Goal: Information Seeking & Learning: Check status

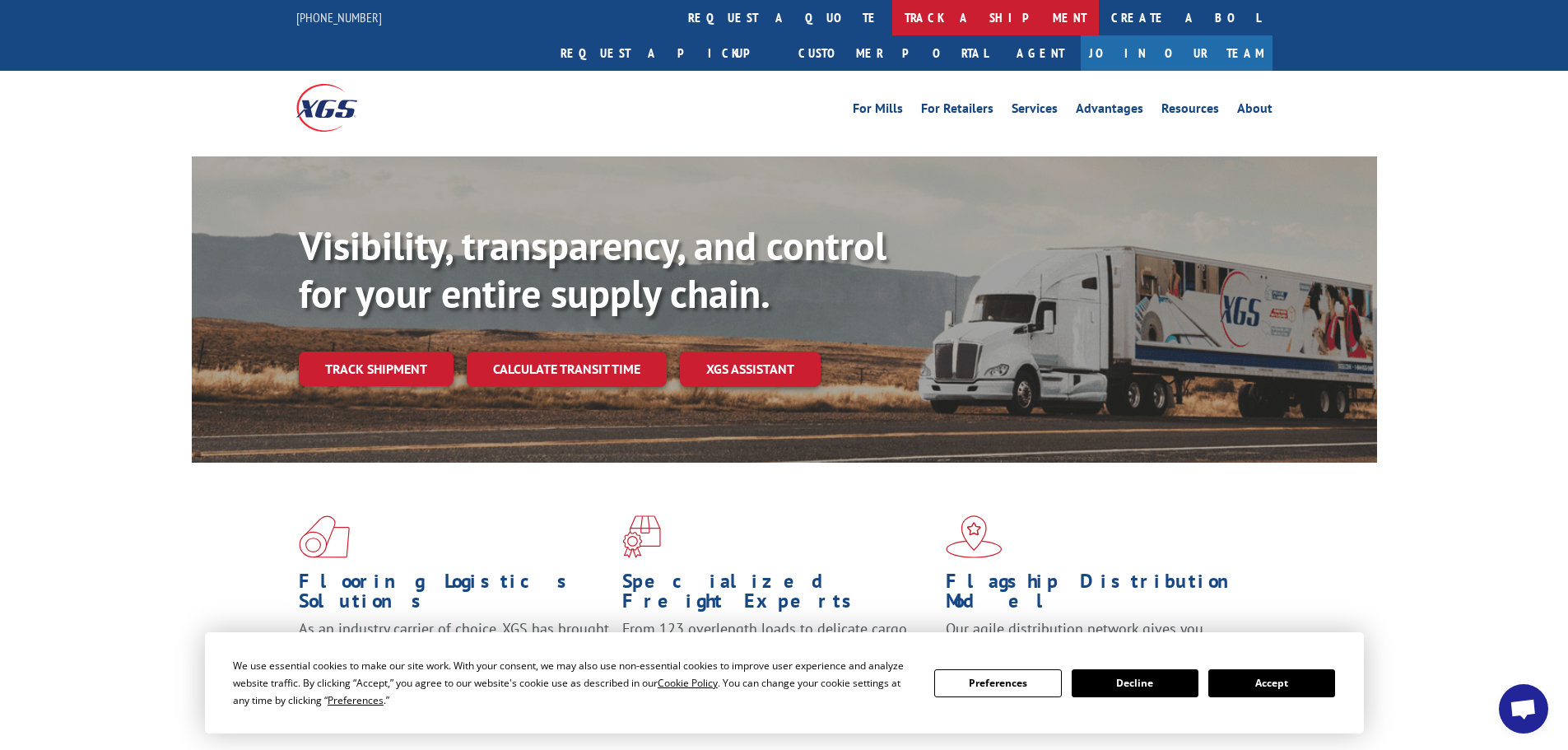
click at [892, 18] on link "track a shipment" at bounding box center [995, 17] width 207 height 36
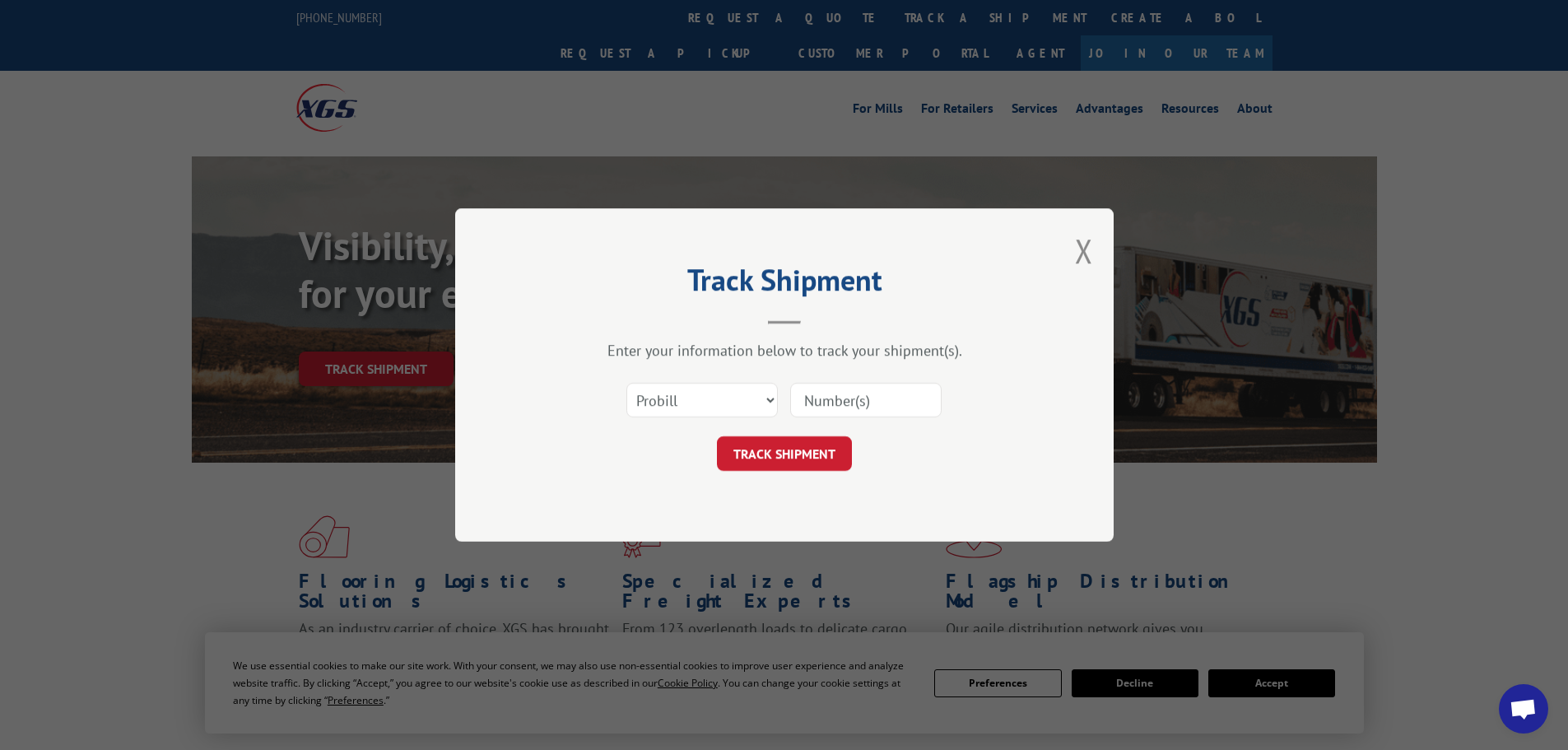
click at [820, 401] on input at bounding box center [865, 401] width 151 height 35
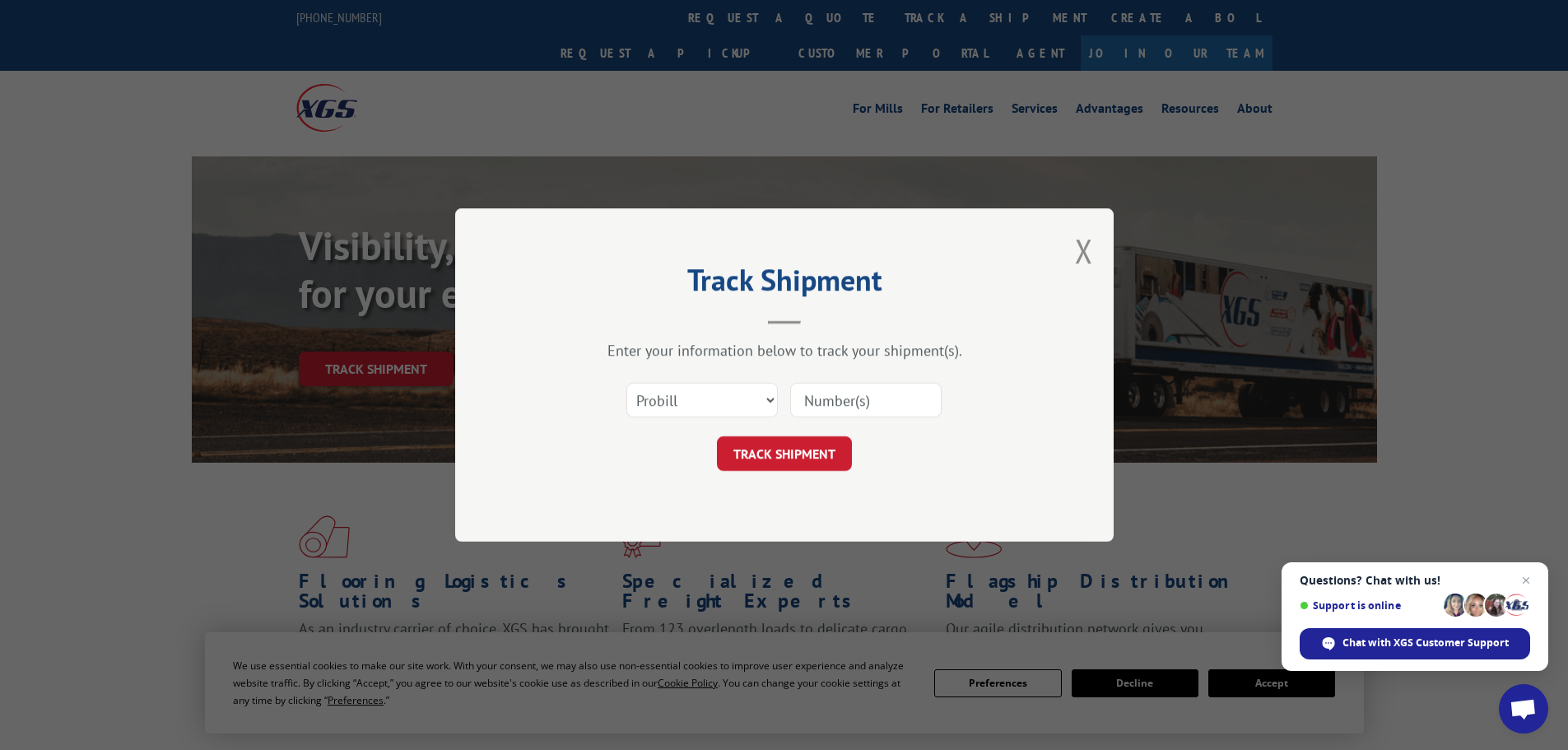
paste input "5451880"
type input "5451880"
click at [658, 412] on select "Select category... Probill BOL PO" at bounding box center [702, 401] width 151 height 35
select select "bol"
click at [627, 383] on select "Select category... Probill BOL PO" at bounding box center [702, 401] width 151 height 35
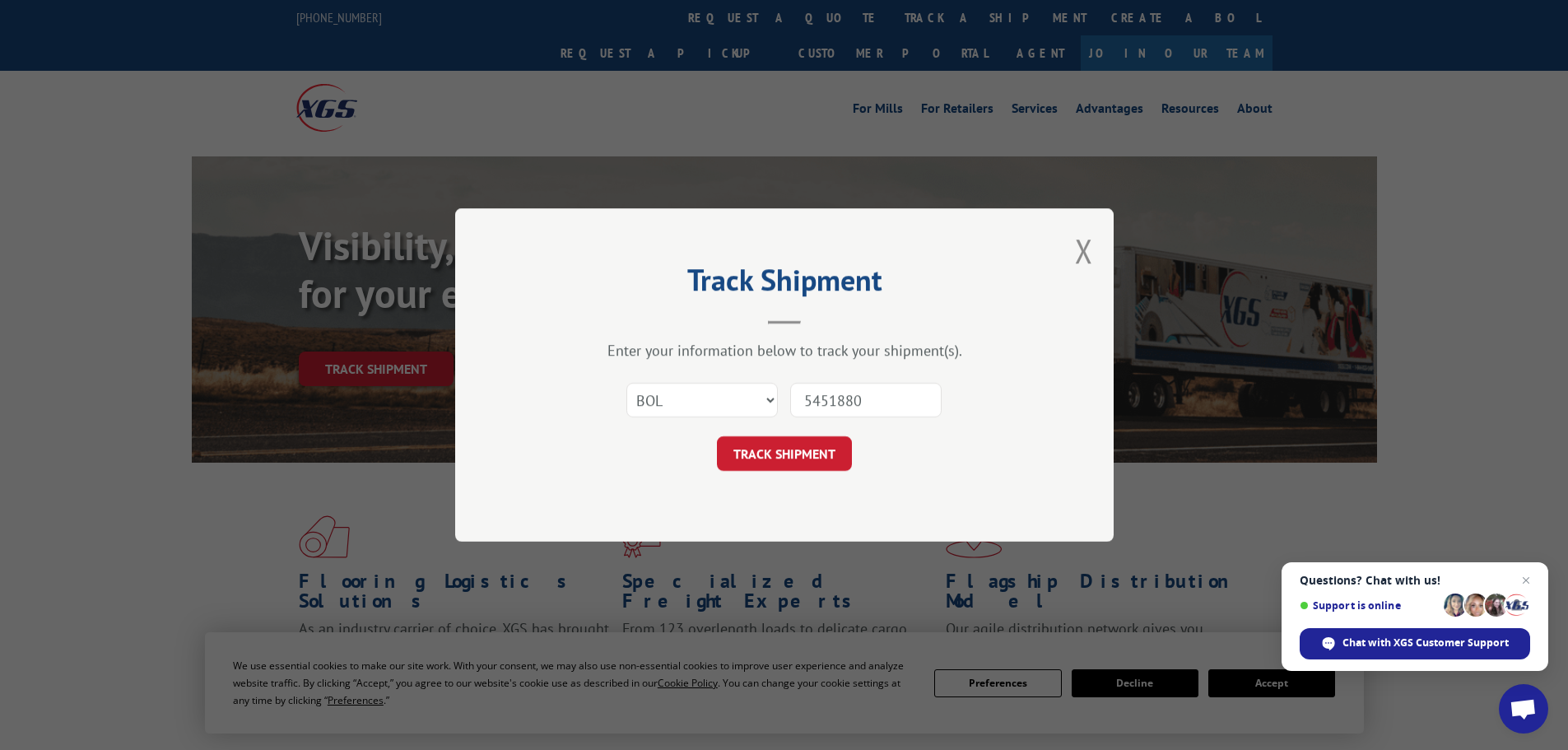
click at [823, 460] on button "TRACK SHIPMENT" at bounding box center [784, 453] width 135 height 35
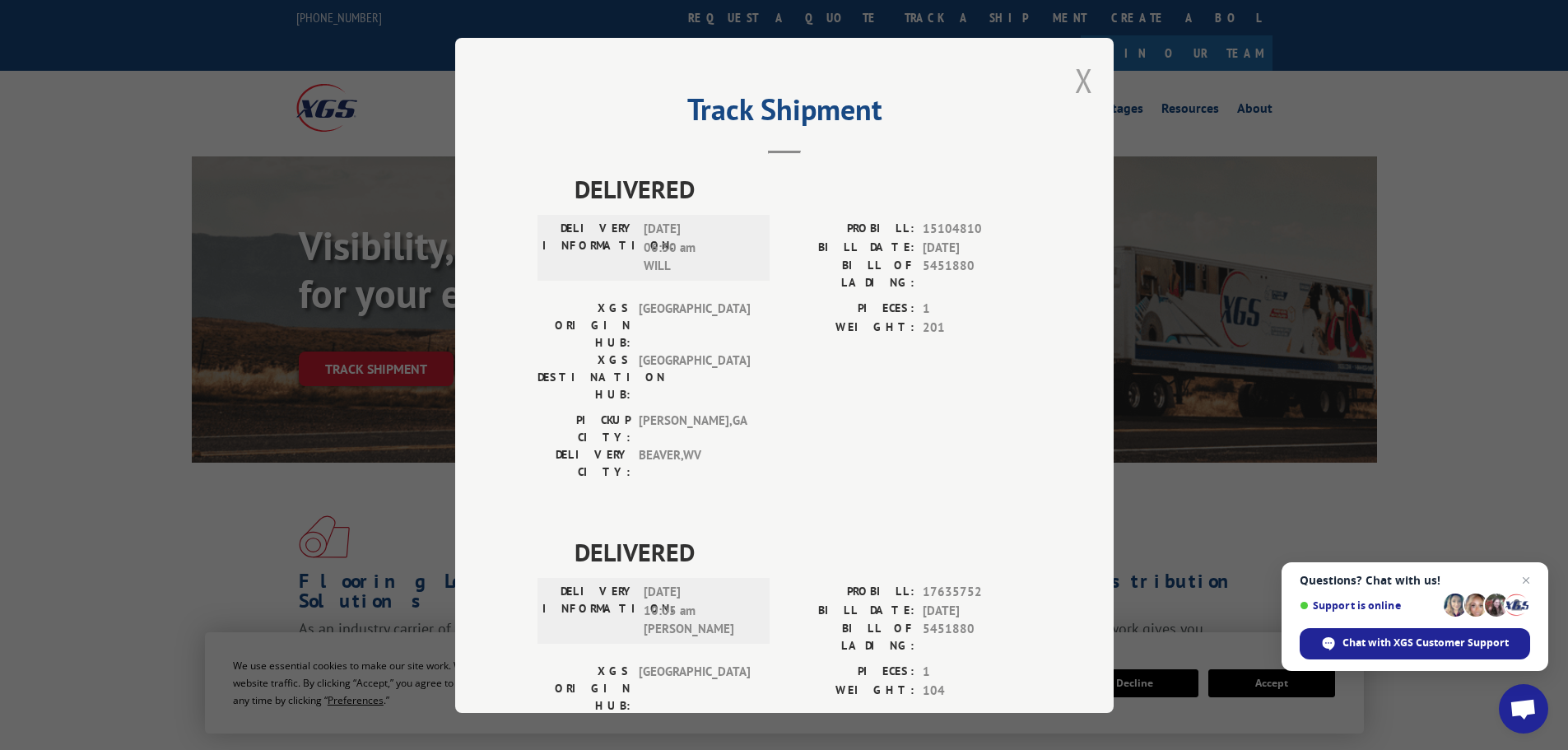
click at [1075, 83] on button "Close modal" at bounding box center [1084, 80] width 18 height 43
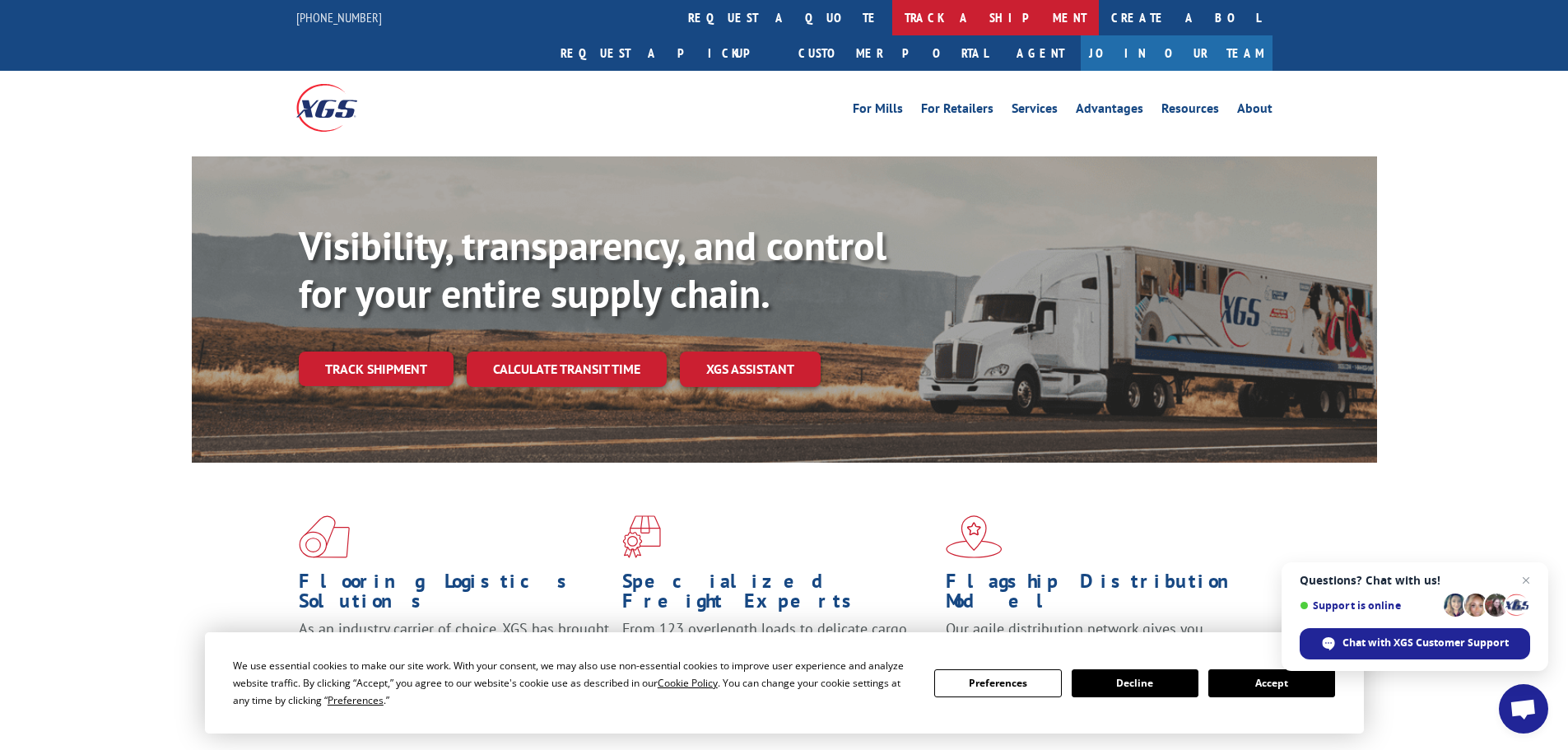
click at [892, 18] on link "track a shipment" at bounding box center [995, 17] width 207 height 36
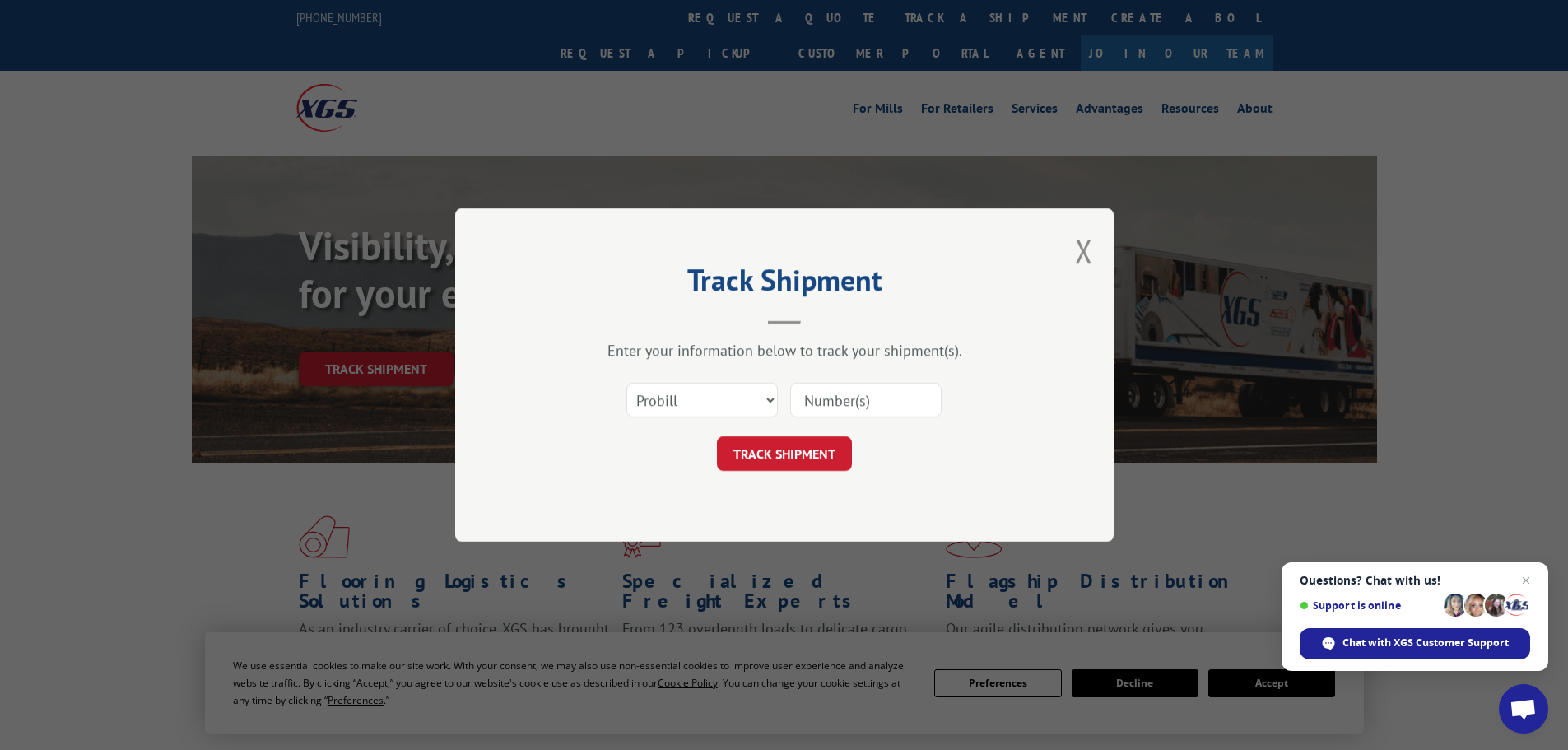
click at [832, 396] on input at bounding box center [865, 401] width 151 height 35
paste input "7035311"
type input "7035311"
click at [708, 404] on select "Select category... Probill BOL PO" at bounding box center [702, 401] width 151 height 35
select select "bol"
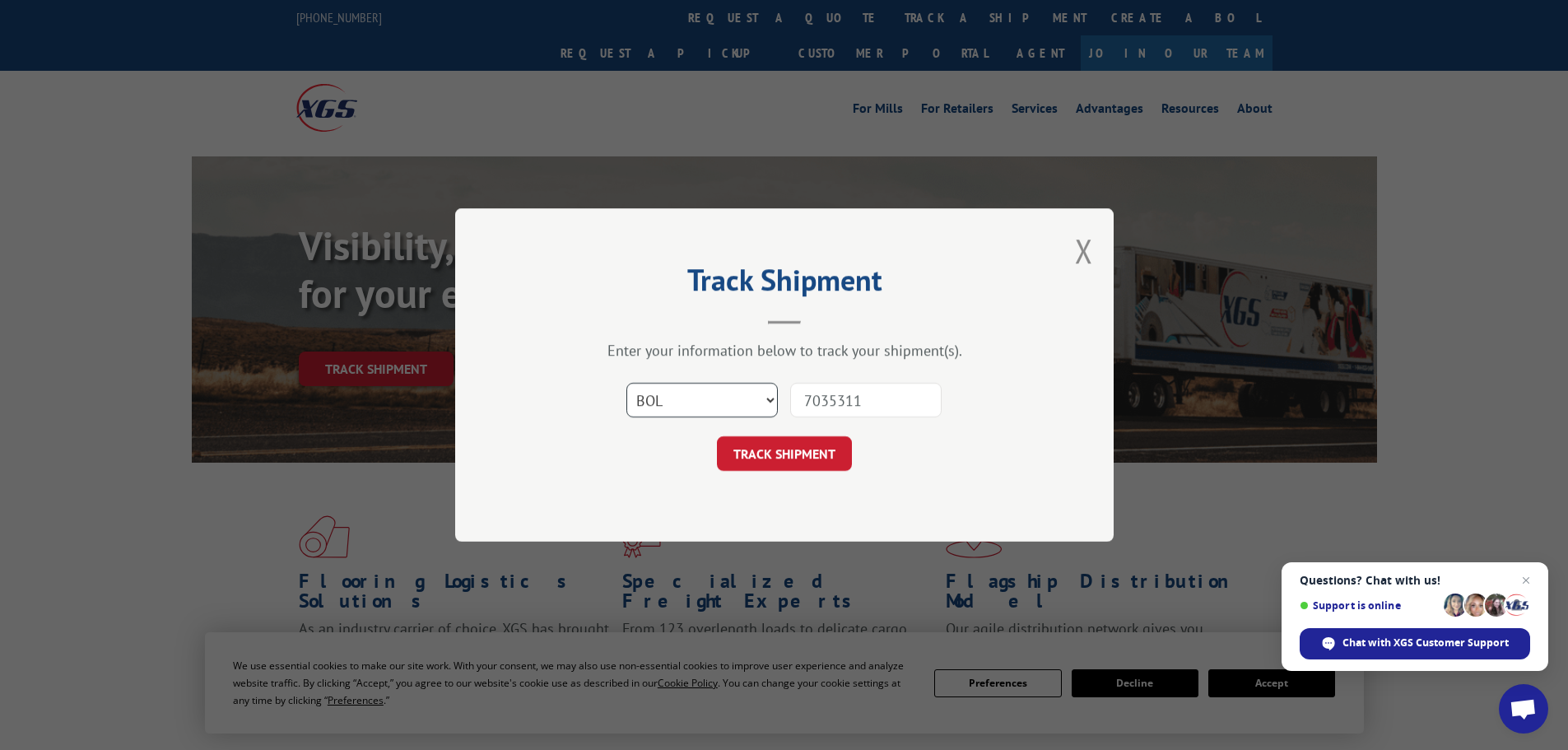
click at [627, 383] on select "Select category... Probill BOL PO" at bounding box center [702, 401] width 151 height 35
click at [782, 458] on button "TRACK SHIPMENT" at bounding box center [784, 453] width 135 height 35
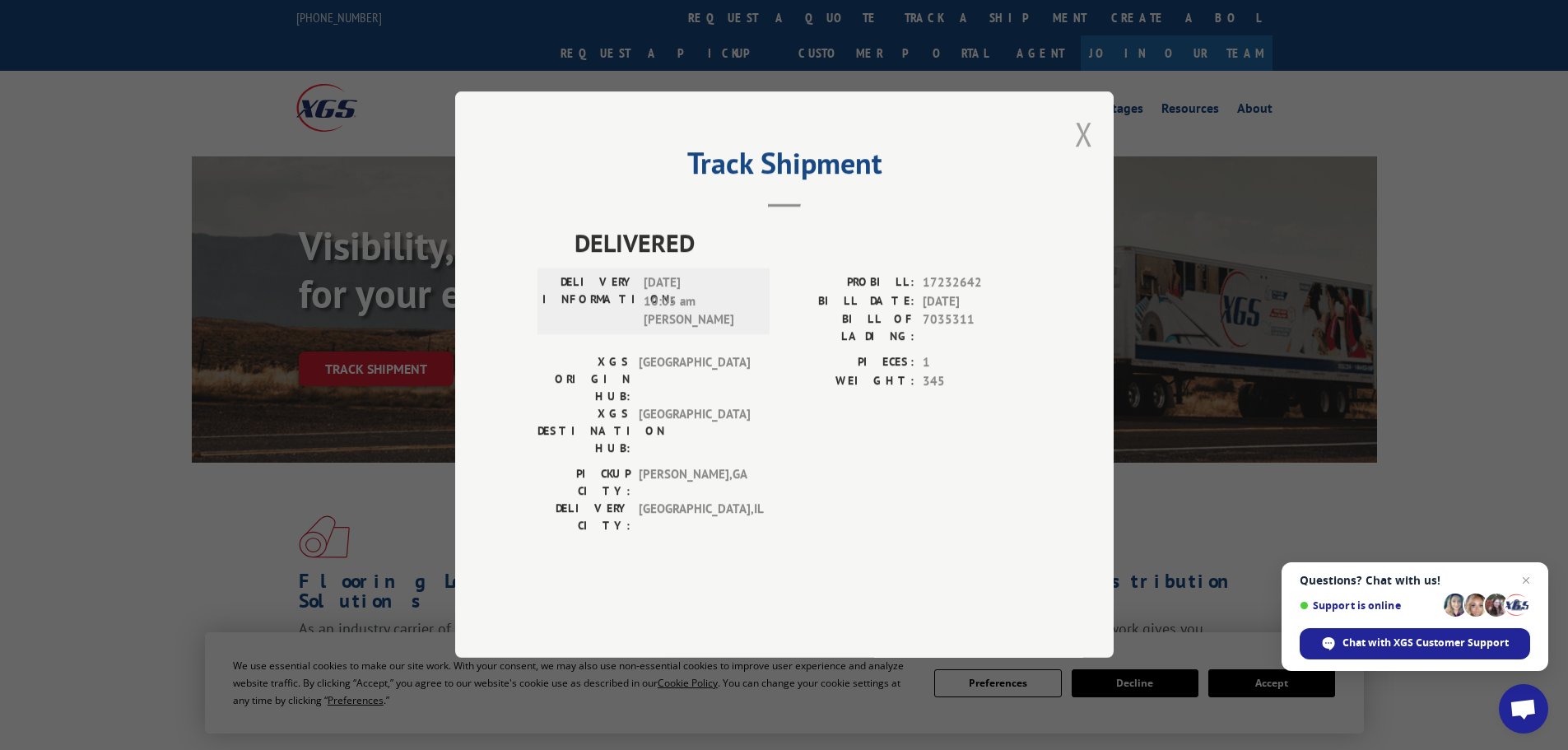
click at [1089, 156] on button "Close modal" at bounding box center [1084, 133] width 18 height 43
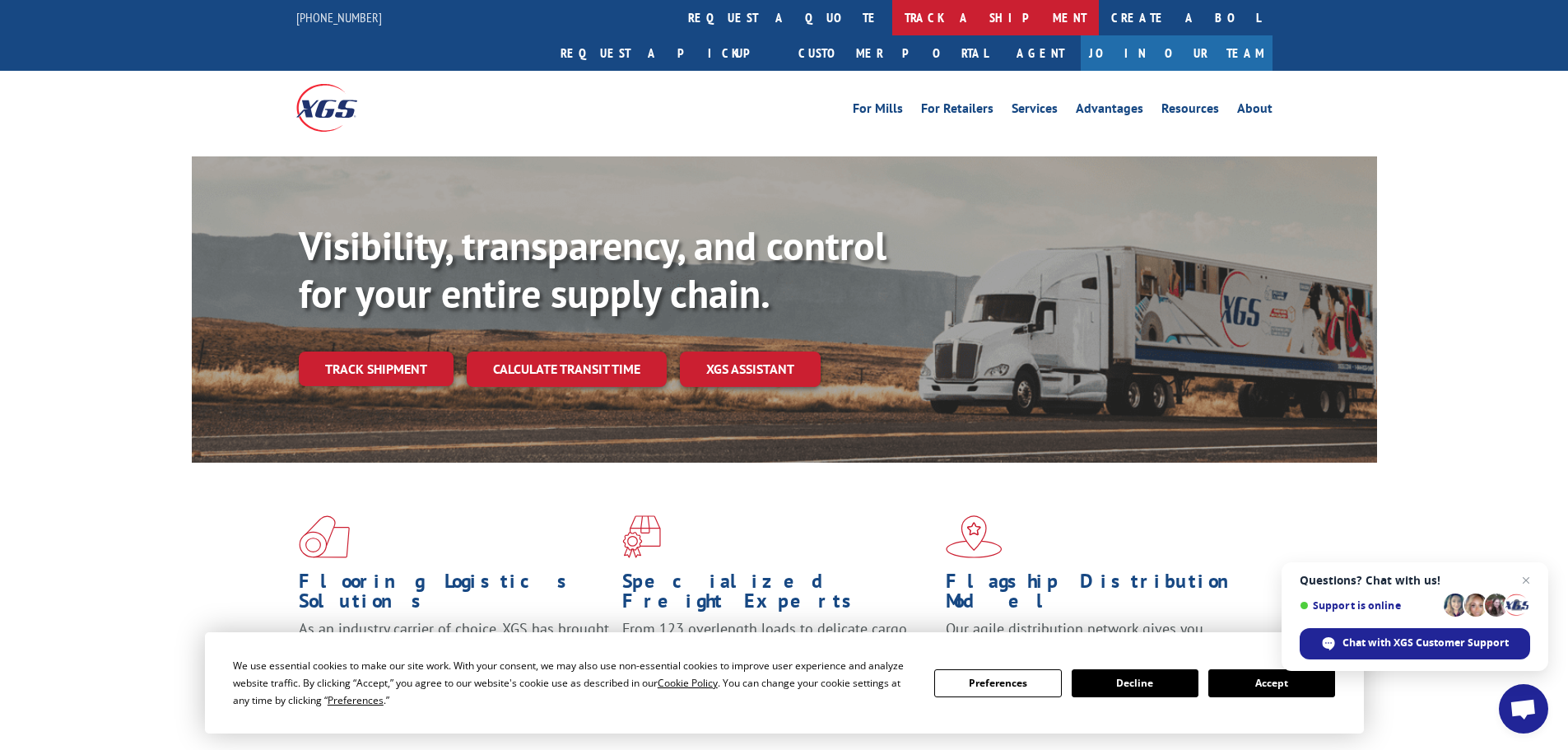
click at [892, 28] on link "track a shipment" at bounding box center [995, 17] width 207 height 36
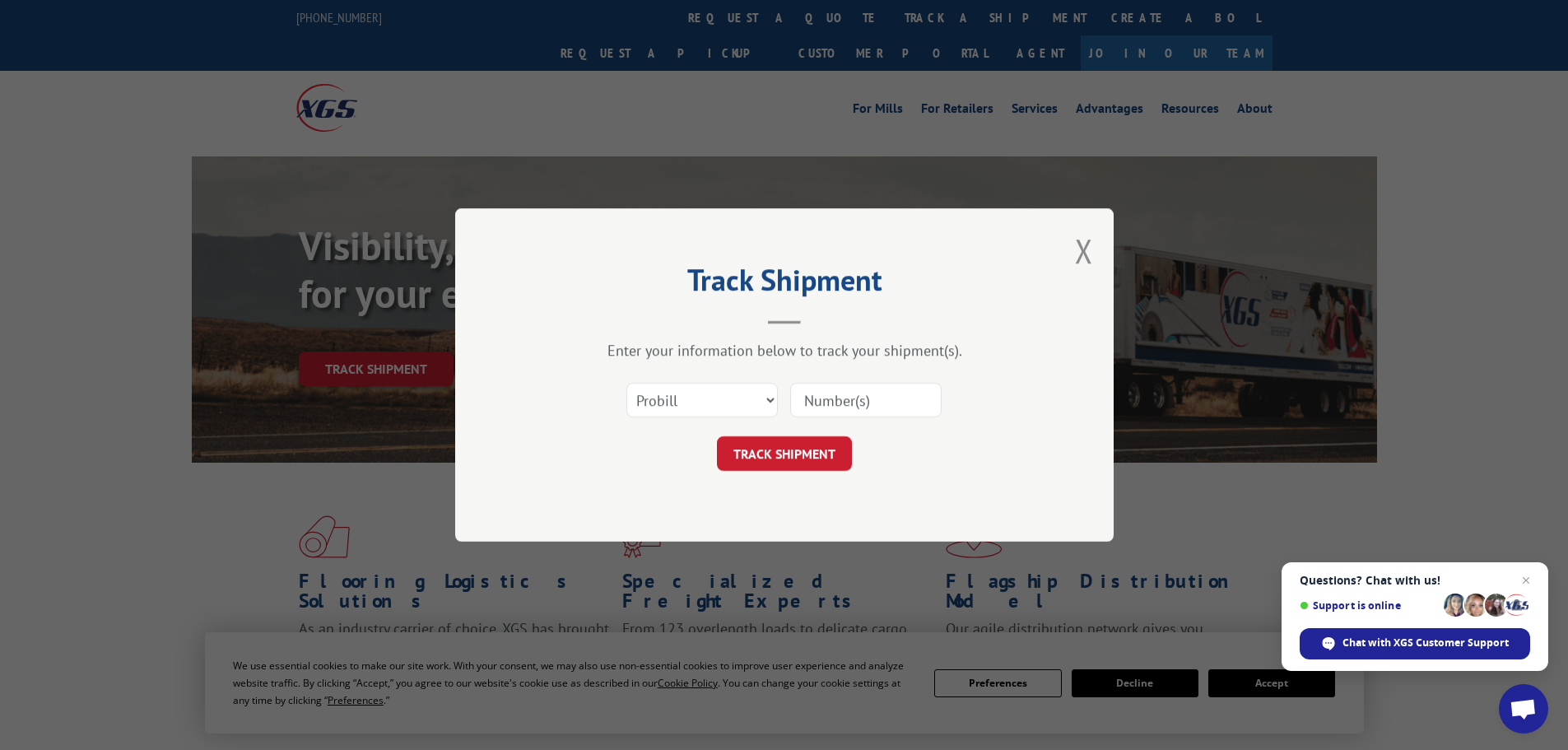
drag, startPoint x: 821, startPoint y: 400, endPoint x: 839, endPoint y: 393, distance: 19.3
click at [839, 393] on input at bounding box center [865, 401] width 151 height 35
paste input "5443239"
type input "5443239"
click at [718, 396] on select "Select category... Probill BOL PO" at bounding box center [702, 401] width 151 height 35
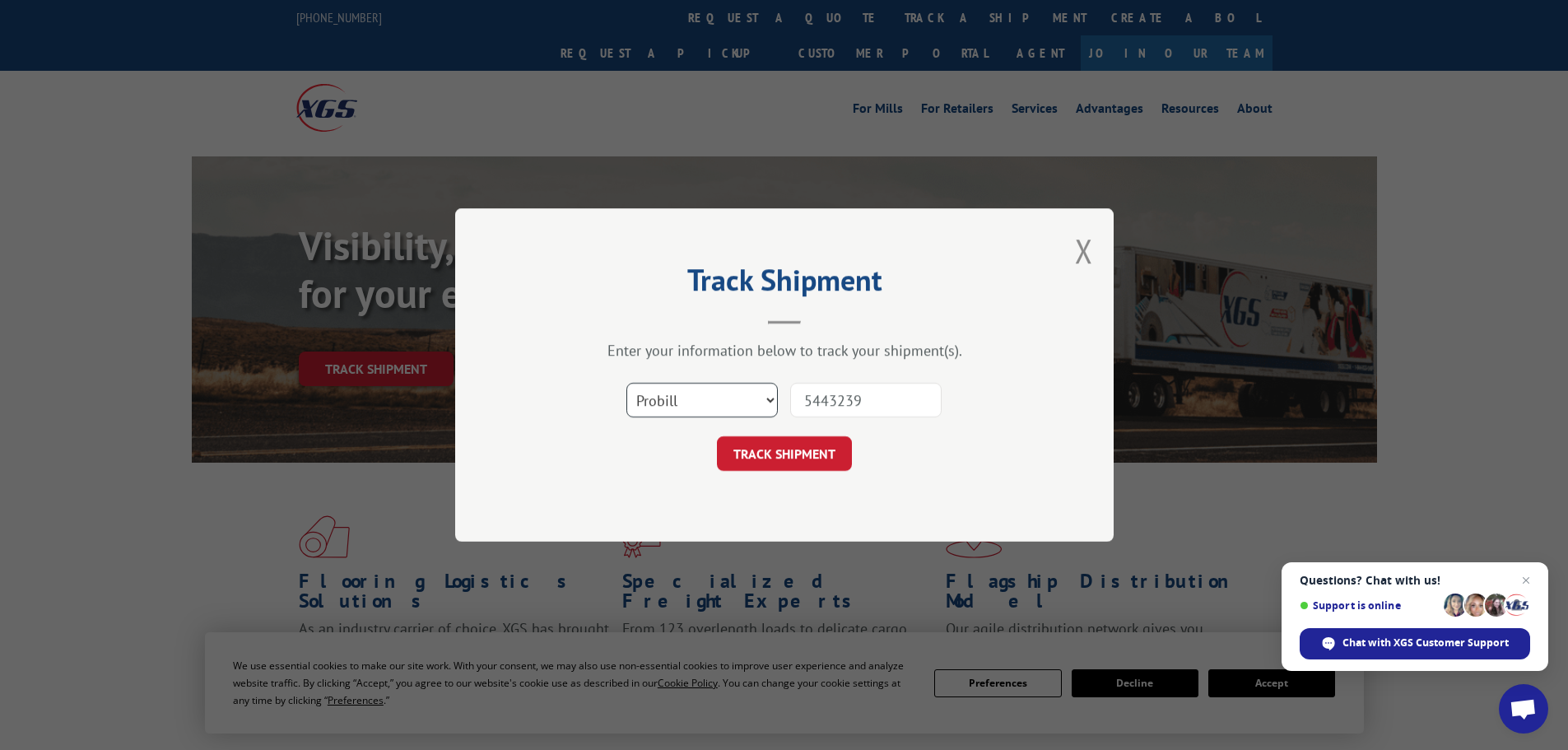
select select "bol"
click at [627, 383] on select "Select category... Probill BOL PO" at bounding box center [702, 401] width 151 height 35
click at [847, 440] on div "TRACK SHIPMENT" at bounding box center [784, 453] width 494 height 35
click at [834, 446] on button "TRACK SHIPMENT" at bounding box center [784, 453] width 135 height 35
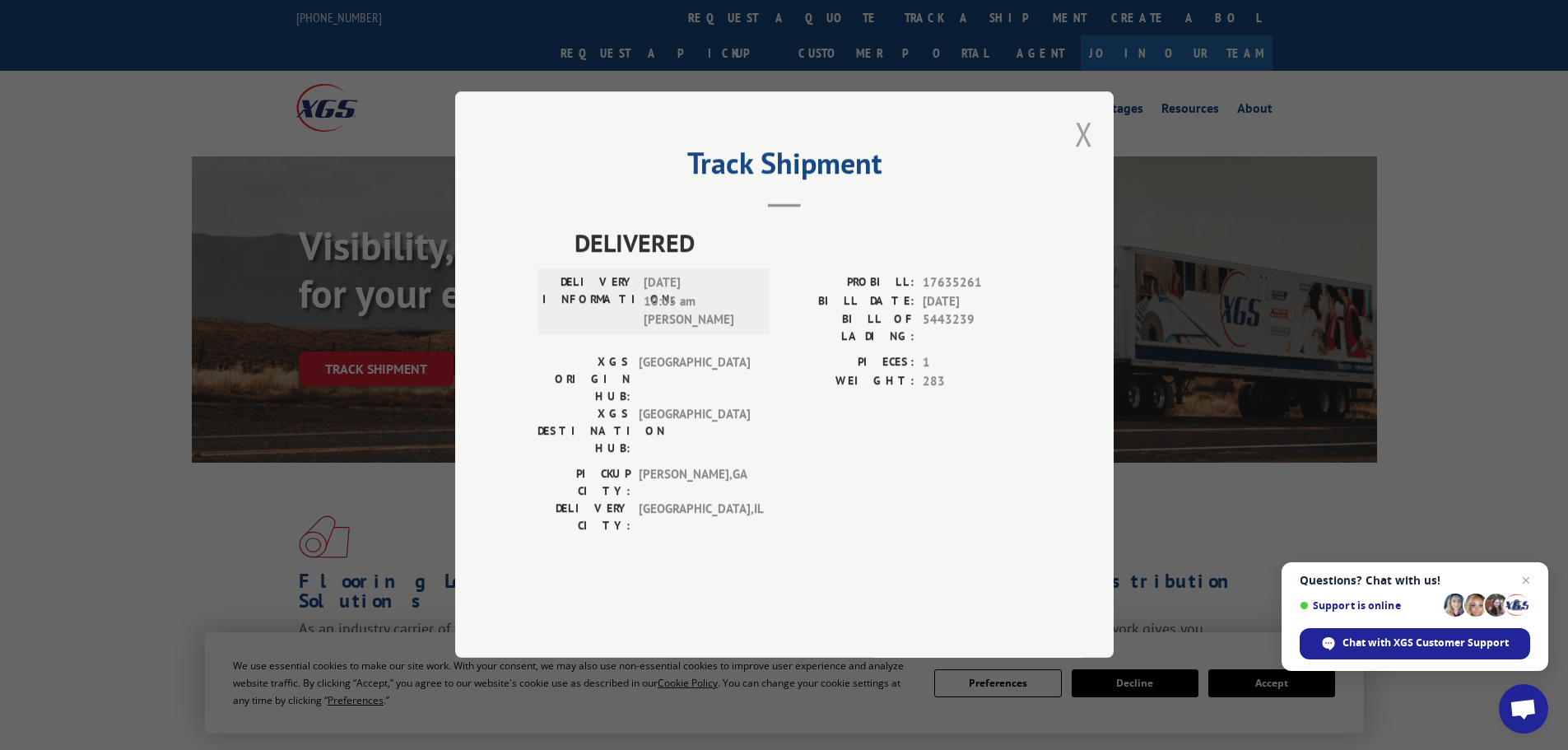
click at [1087, 156] on button "Close modal" at bounding box center [1084, 133] width 18 height 43
